Goal: Download file/media

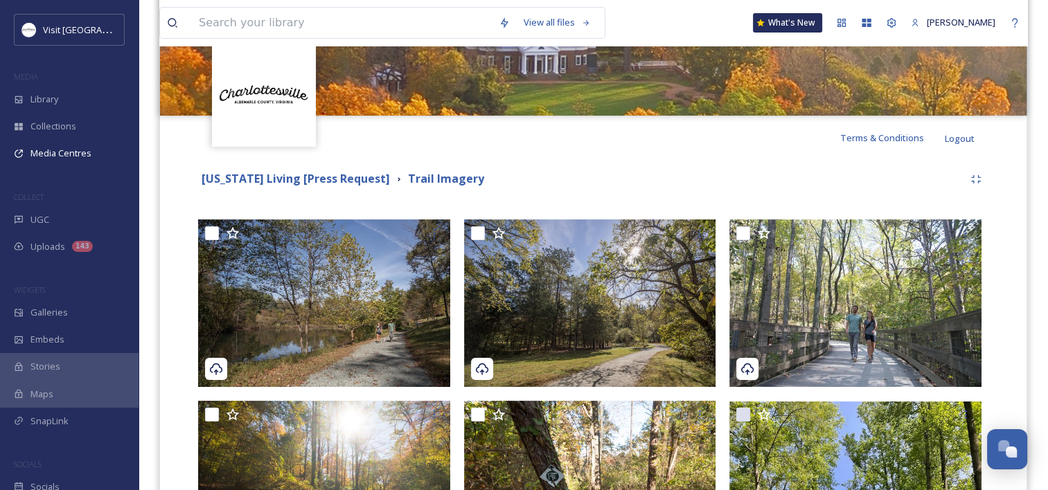
scroll to position [407, 0]
click at [654, 155] on div "Terms & Conditions Logout" at bounding box center [593, 138] width 866 height 44
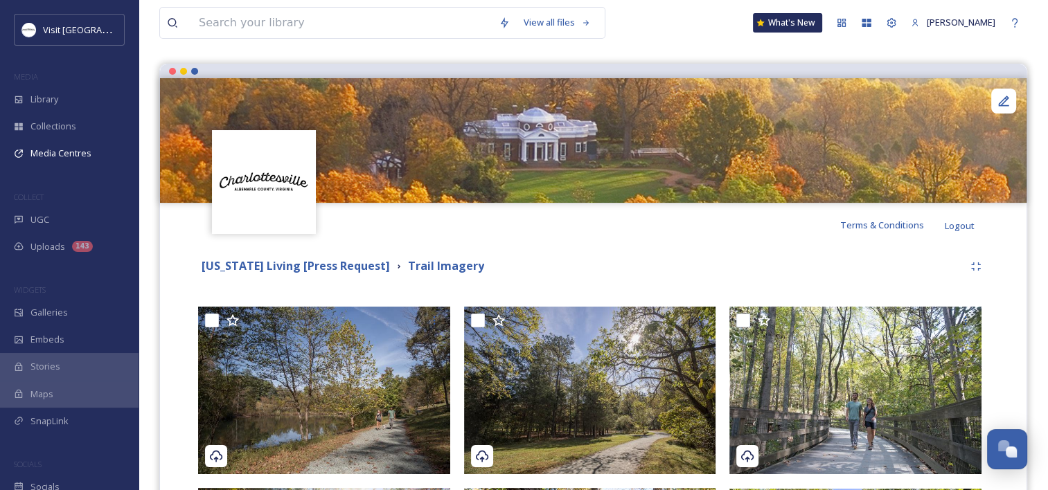
scroll to position [0, 0]
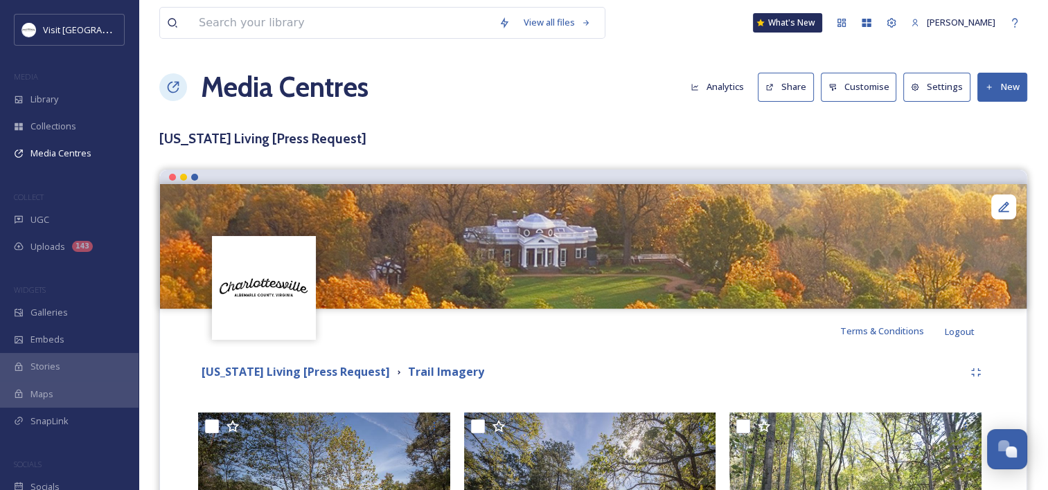
click at [918, 84] on icon at bounding box center [915, 87] width 9 height 9
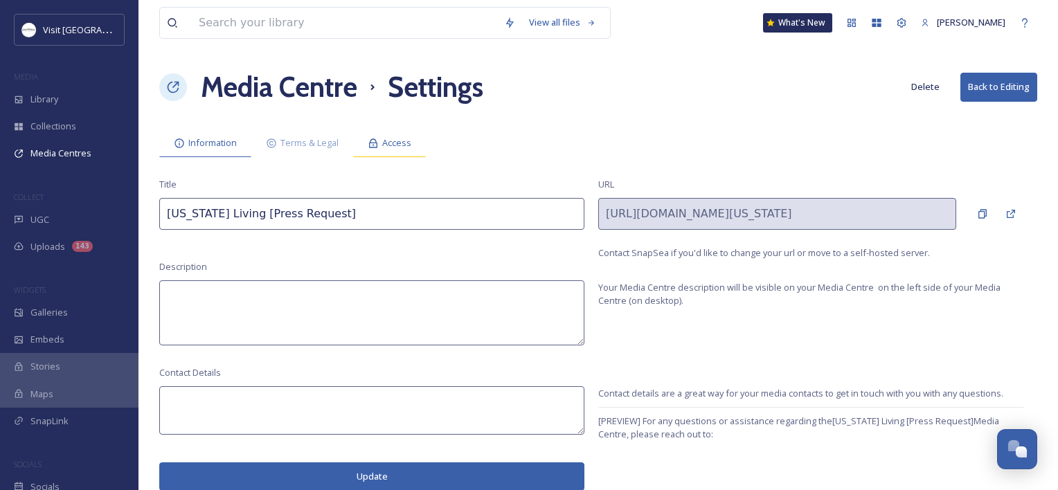
click at [393, 147] on span "Access" at bounding box center [396, 142] width 29 height 13
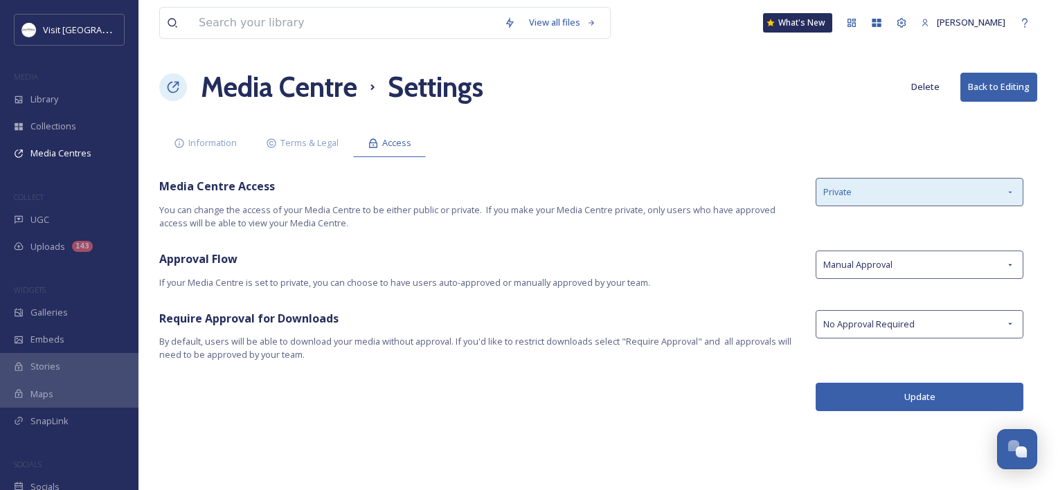
click at [845, 186] on span "Private" at bounding box center [837, 192] width 28 height 13
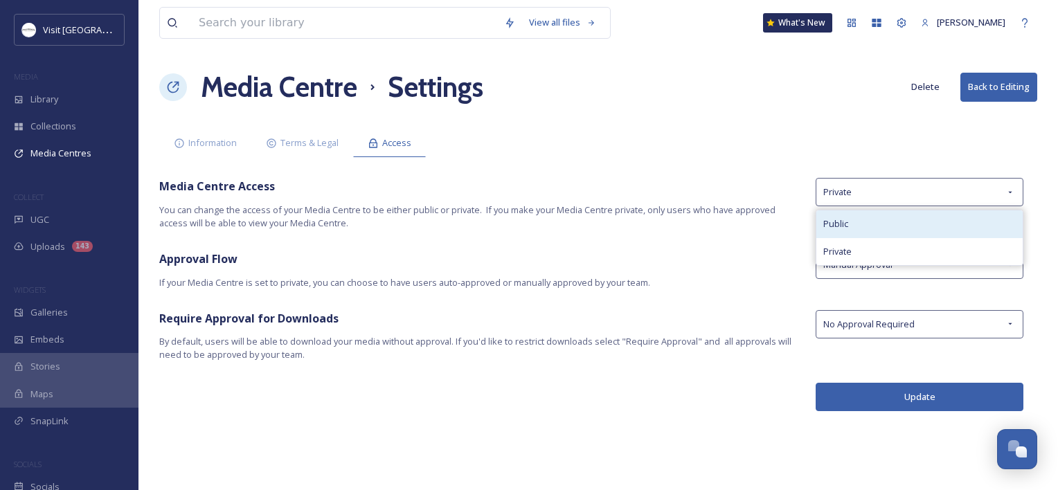
click at [843, 224] on span "Public" at bounding box center [835, 223] width 25 height 13
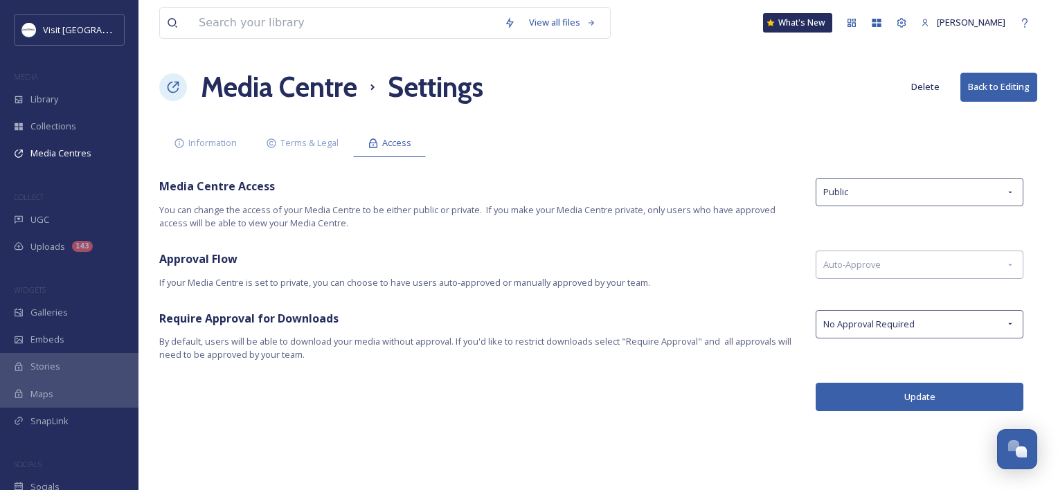
click at [904, 398] on button "Update" at bounding box center [920, 397] width 208 height 28
click at [888, 389] on button "Update" at bounding box center [920, 397] width 208 height 28
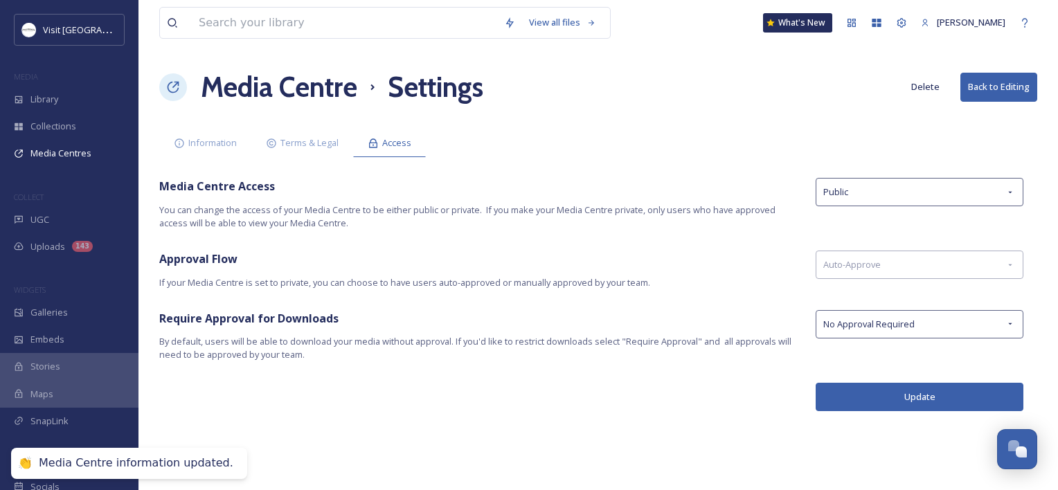
click at [271, 91] on h1 "Media Centre" at bounding box center [279, 87] width 157 height 42
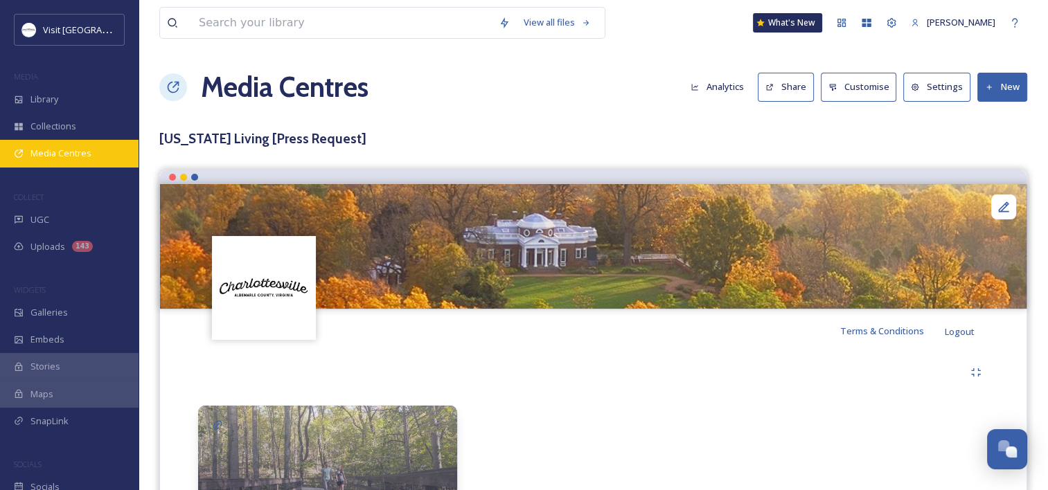
click at [41, 150] on span "Media Centres" at bounding box center [60, 153] width 61 height 13
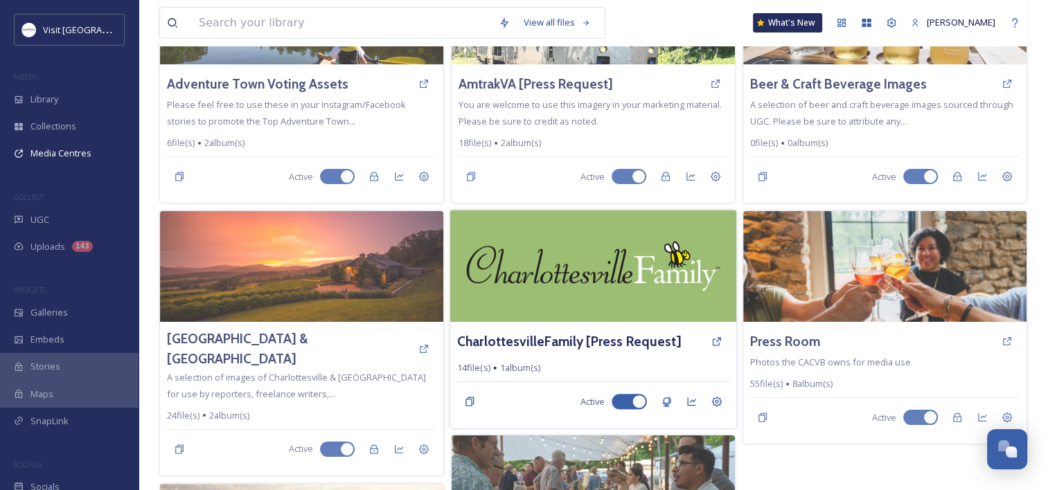
scroll to position [208, 0]
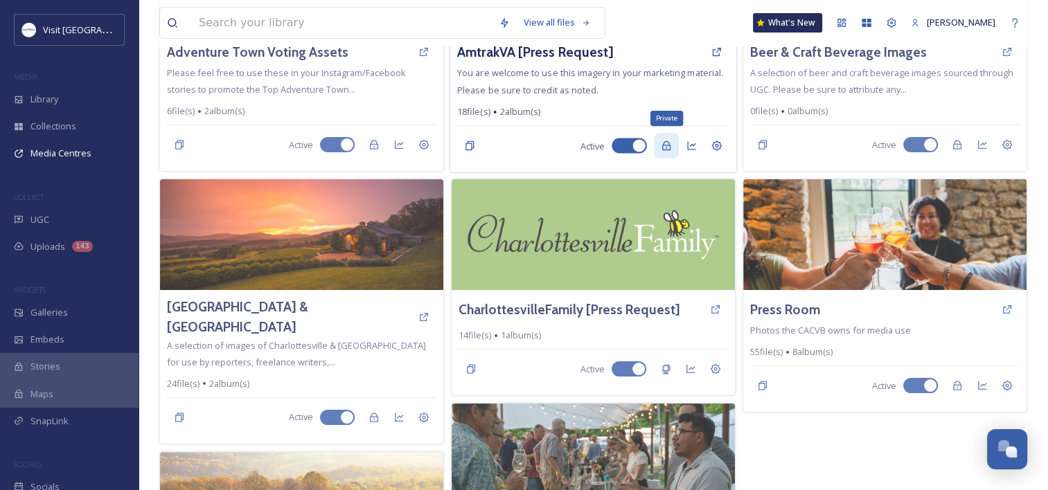
click at [670, 144] on icon at bounding box center [666, 146] width 11 height 11
click at [506, 54] on h3 "AmtrakVA [Press Request]" at bounding box center [535, 52] width 156 height 20
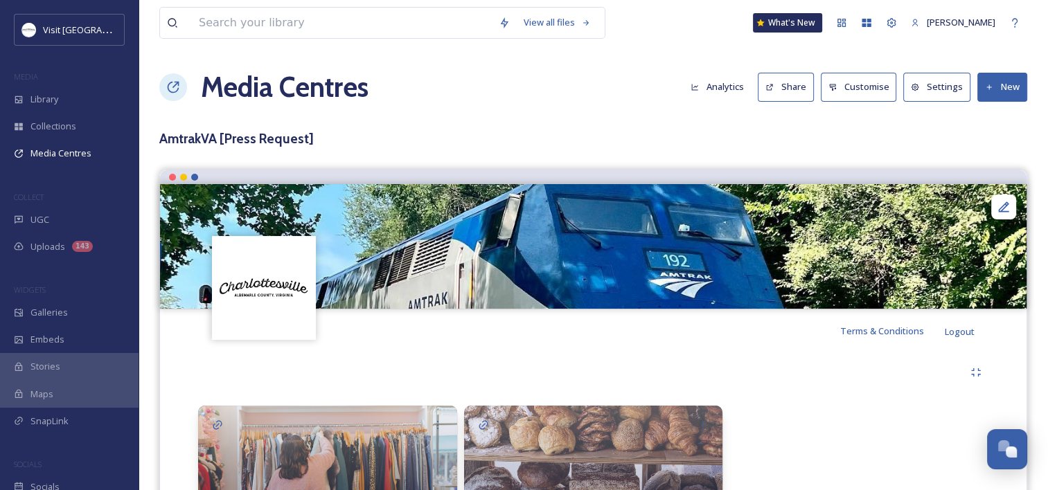
click at [929, 78] on button "Settings" at bounding box center [936, 87] width 67 height 28
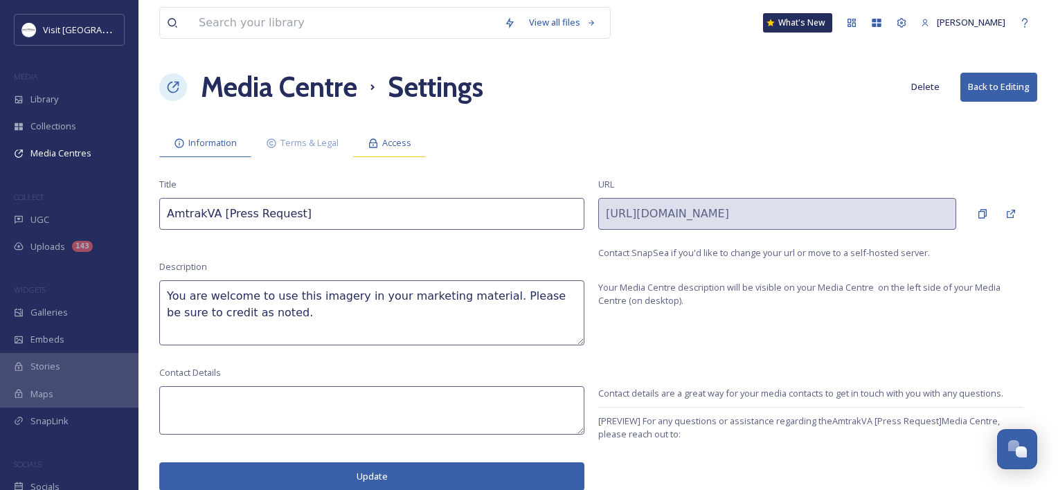
click at [367, 136] on div "Access" at bounding box center [389, 143] width 73 height 28
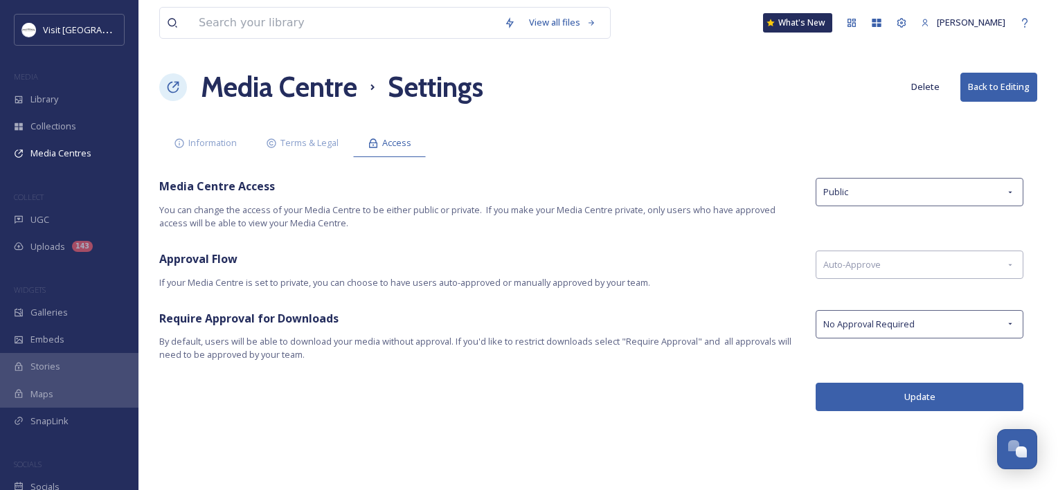
click at [268, 98] on h1 "Media Centre" at bounding box center [279, 87] width 157 height 42
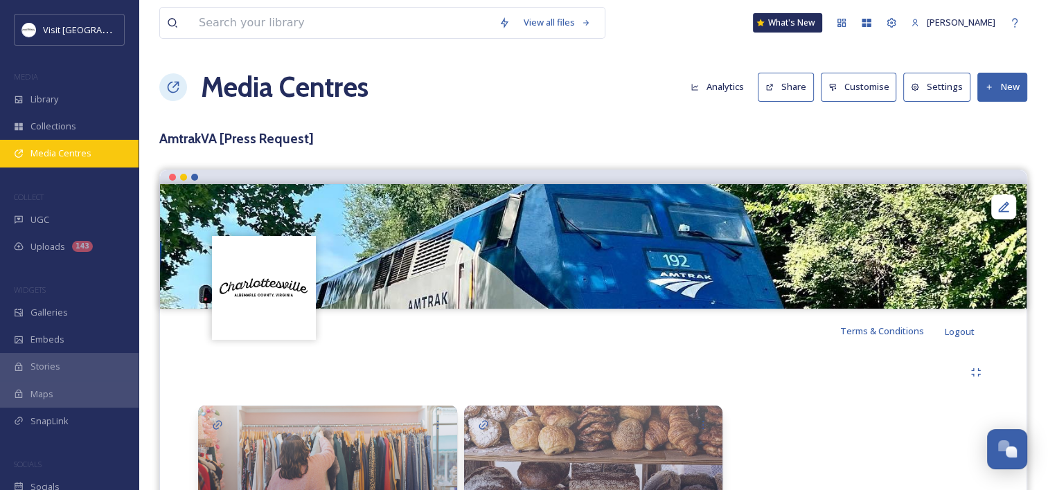
click at [55, 154] on span "Media Centres" at bounding box center [60, 153] width 61 height 13
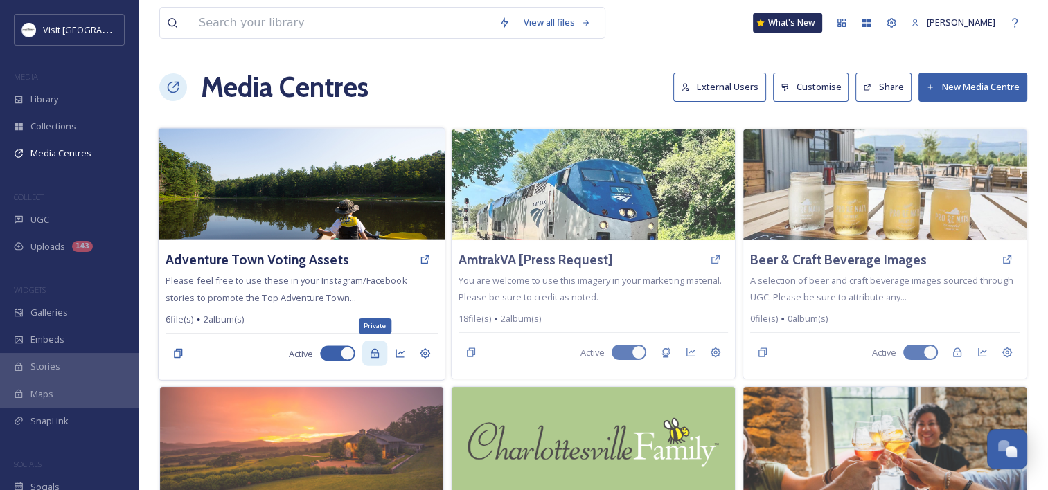
click at [364, 353] on div "Private" at bounding box center [374, 353] width 25 height 25
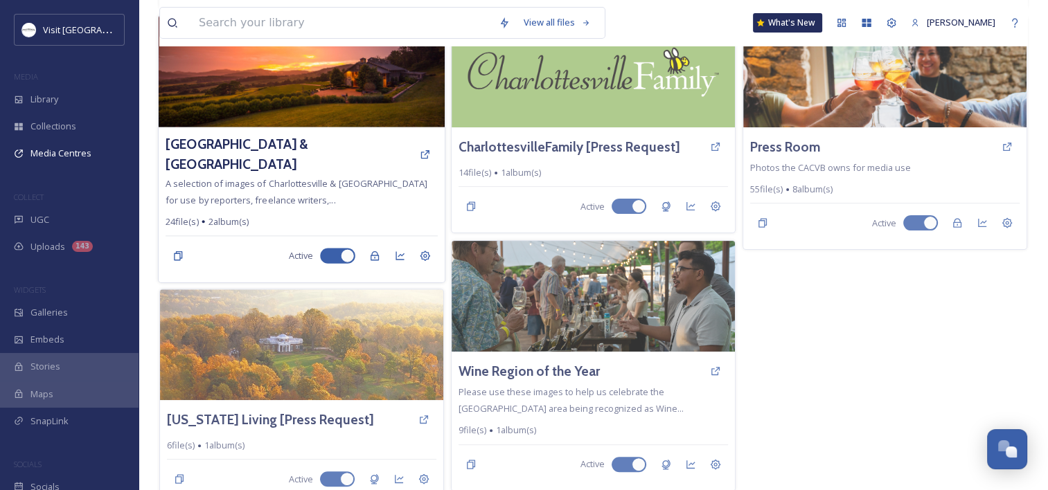
scroll to position [370, 0]
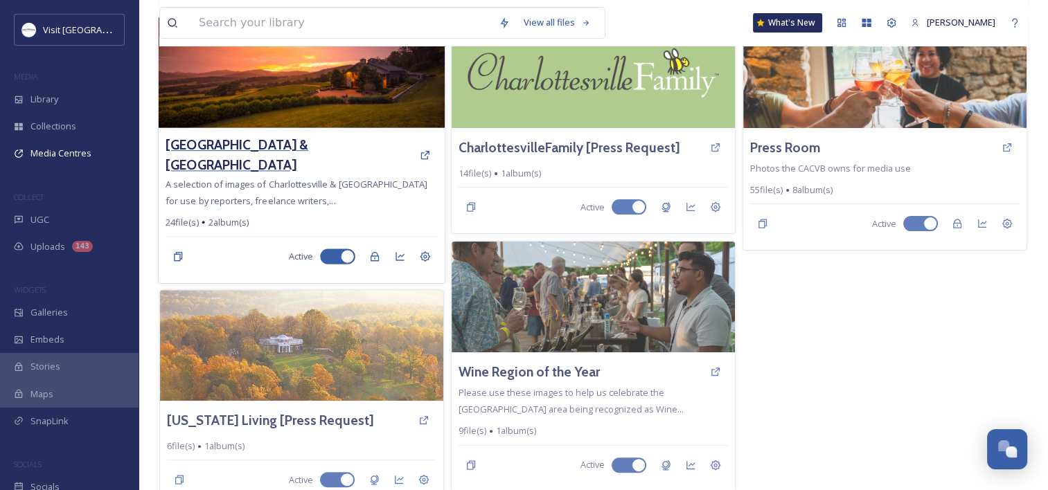
click at [272, 148] on h3 "[GEOGRAPHIC_DATA] & [GEOGRAPHIC_DATA]" at bounding box center [289, 155] width 247 height 40
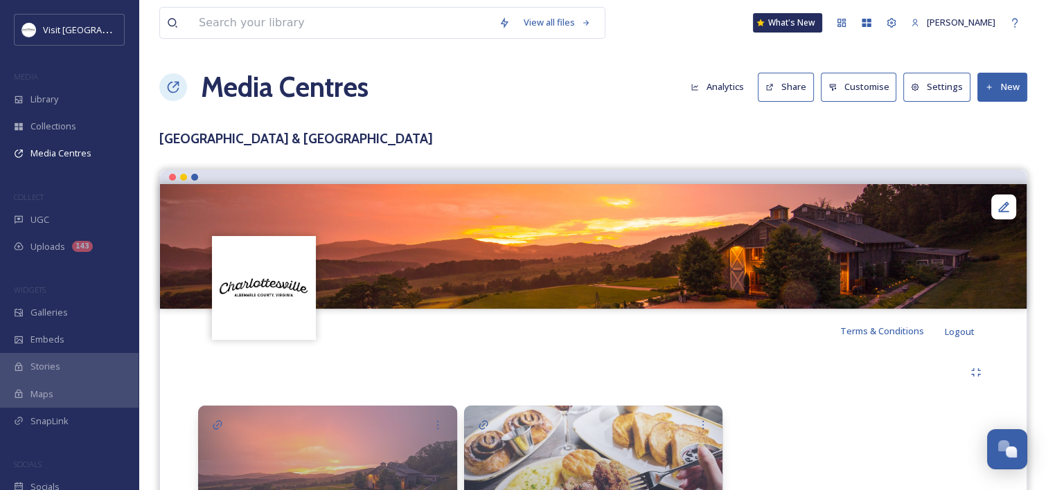
click at [953, 83] on button "Settings" at bounding box center [936, 87] width 67 height 28
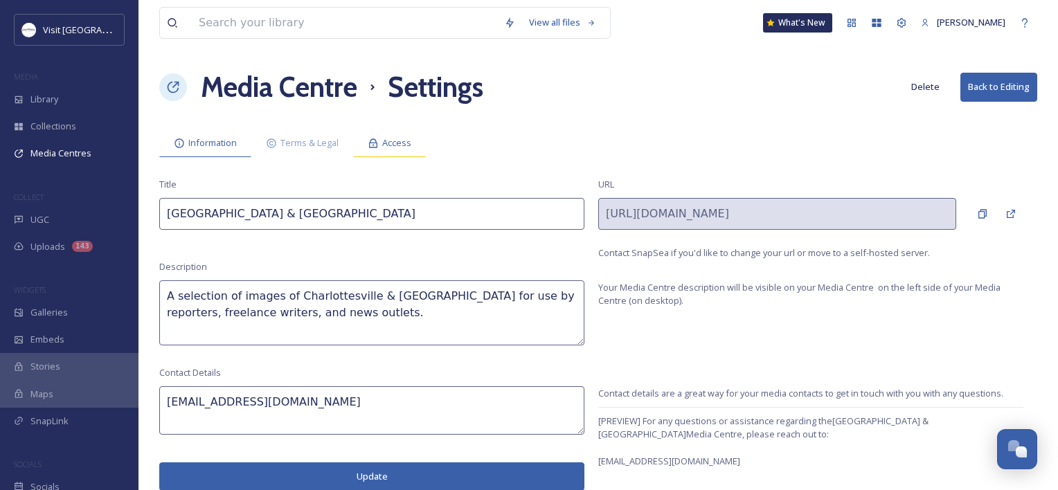
click at [411, 150] on div "Access" at bounding box center [389, 143] width 73 height 28
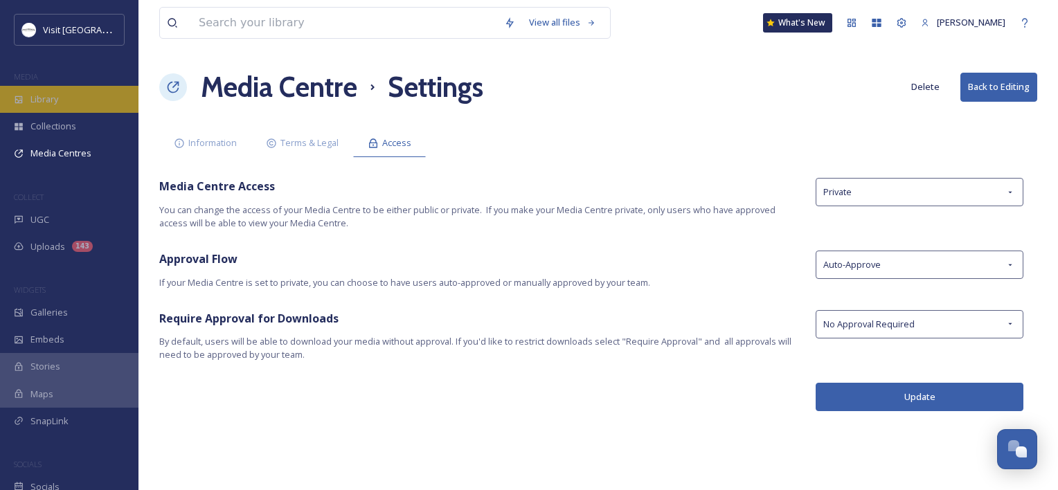
click at [28, 91] on div "Library" at bounding box center [69, 99] width 139 height 27
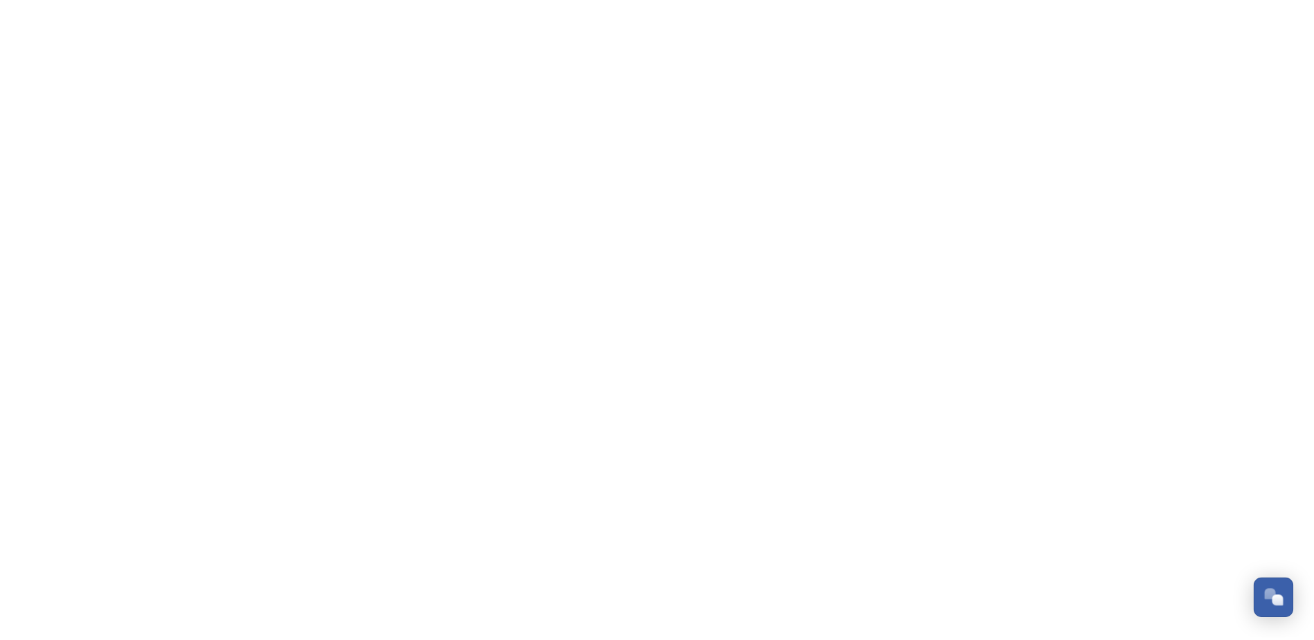
scroll to position [359, 0]
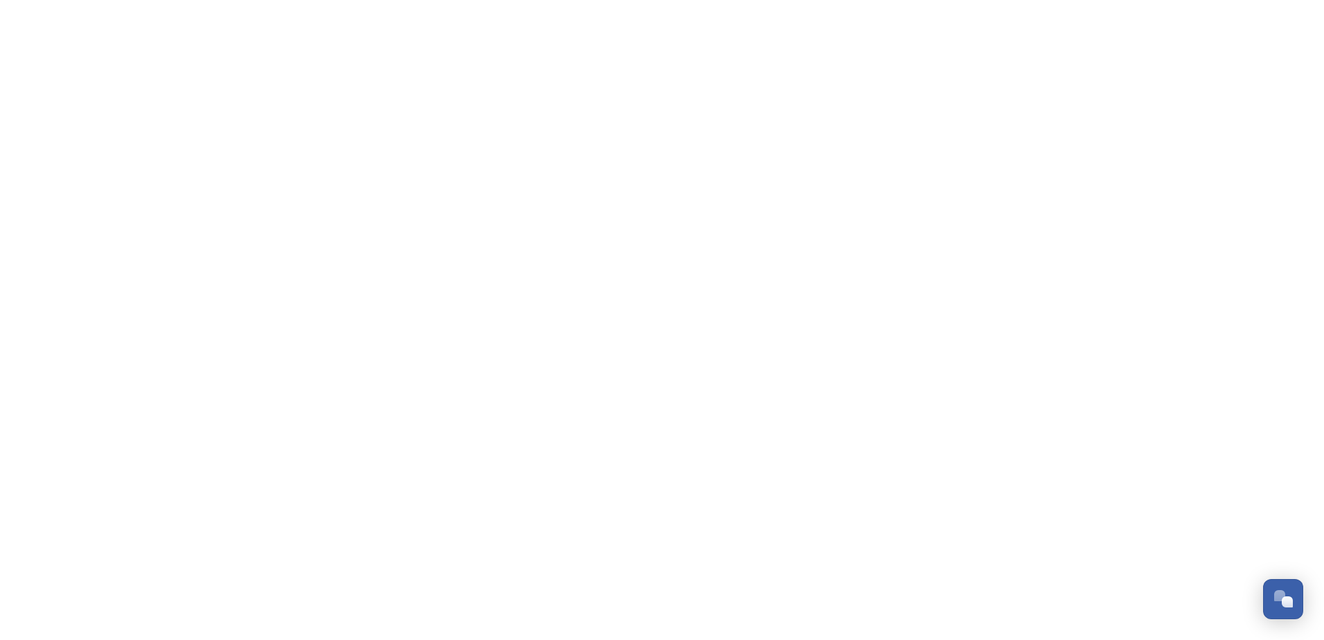
scroll to position [359, 0]
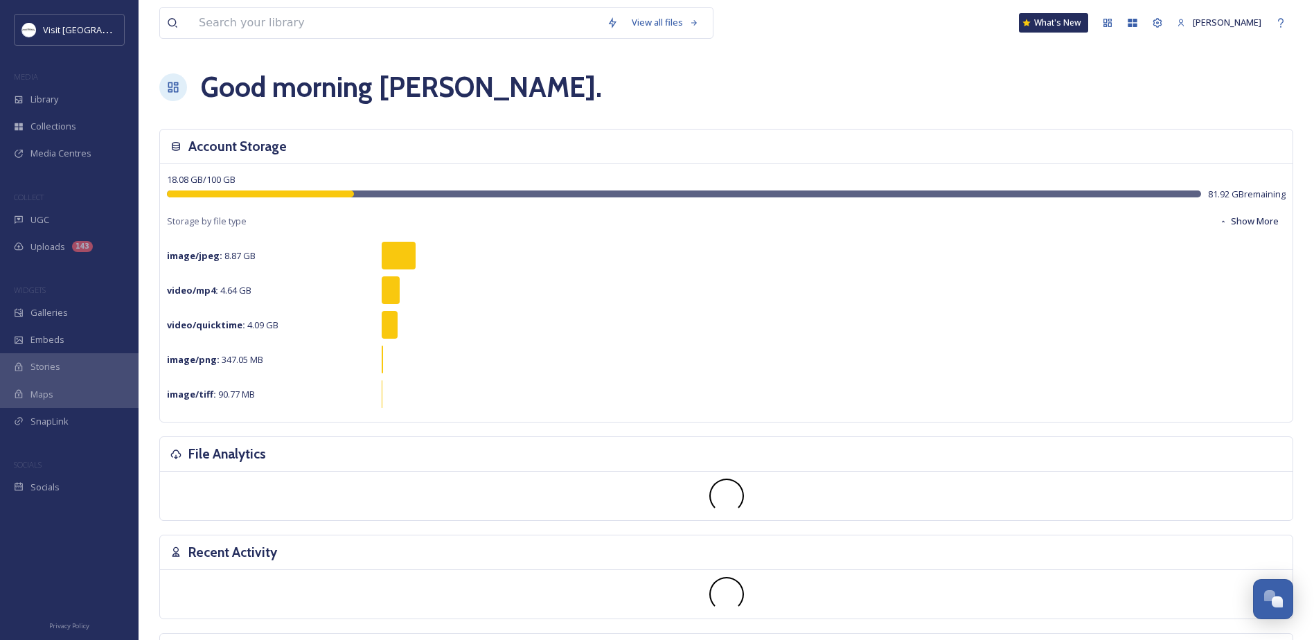
click at [296, 3] on div "View all files What's New [PERSON_NAME]" at bounding box center [726, 23] width 1134 height 46
click at [296, 21] on input at bounding box center [396, 23] width 408 height 30
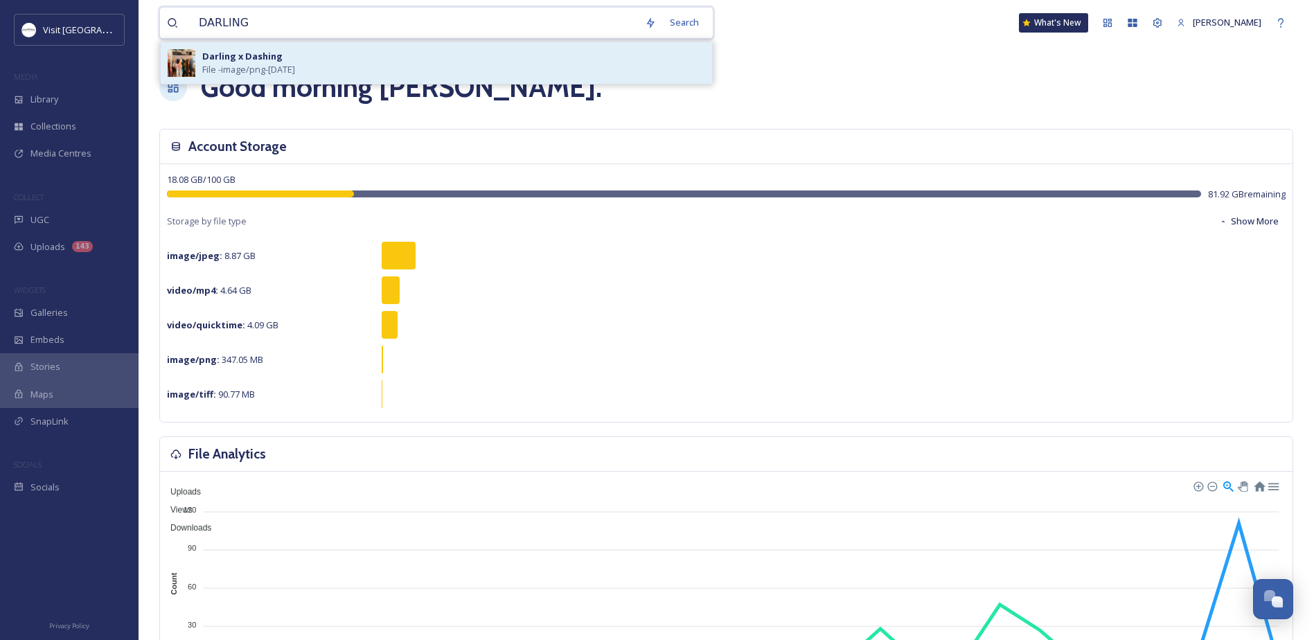
type input "DARLING"
click at [225, 63] on span "File - image/png - [DATE]" at bounding box center [248, 69] width 93 height 13
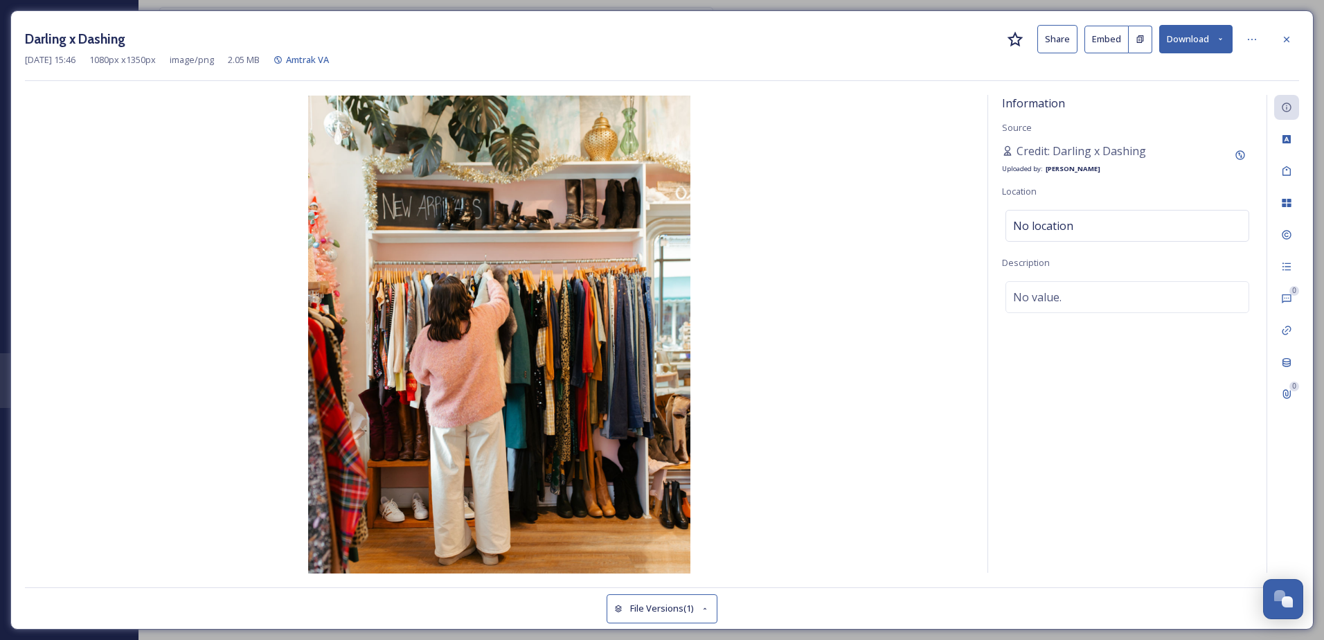
click at [1177, 36] on button "Download" at bounding box center [1195, 39] width 73 height 28
click at [1163, 87] on div "Download Medium (864 x 1080)" at bounding box center [1159, 97] width 145 height 27
